Goal: Book appointment/travel/reservation

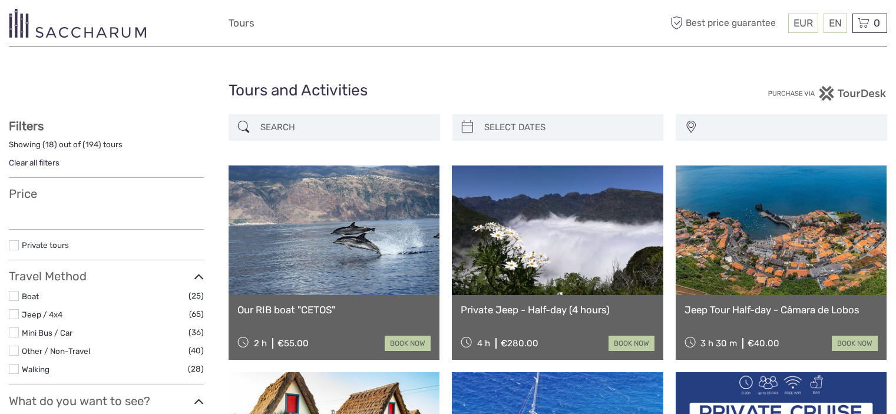
select select
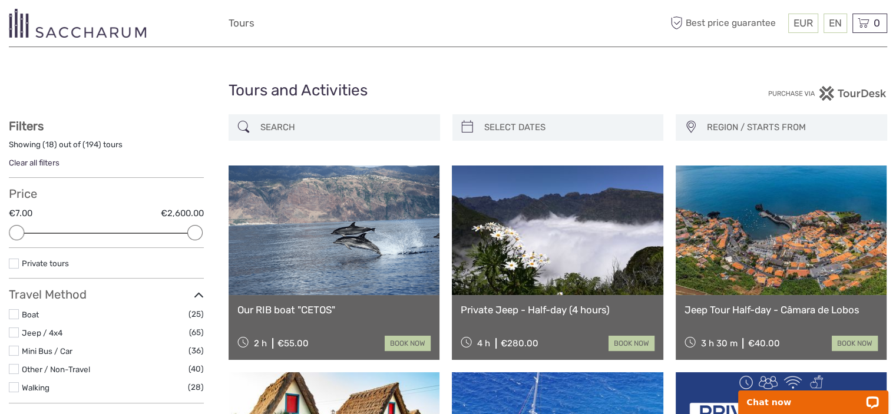
click at [300, 133] on input "search" at bounding box center [345, 127] width 179 height 21
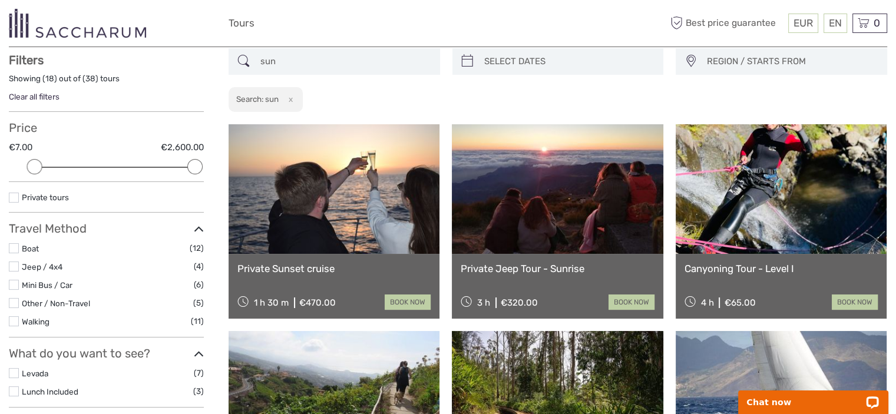
scroll to position [67, 0]
type input "sun"
click at [624, 222] on link at bounding box center [557, 189] width 211 height 130
